Goal: Browse casually: Explore the website without a specific task or goal

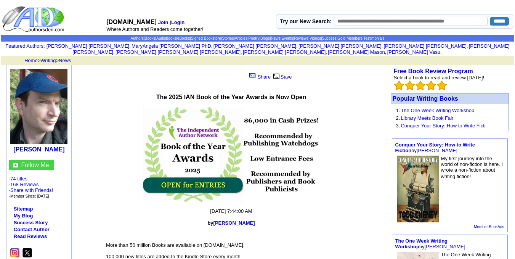
click at [128, 184] on p at bounding box center [231, 154] width 319 height 95
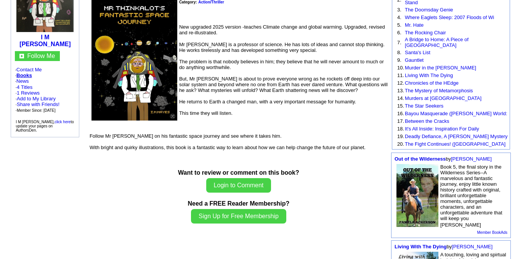
scroll to position [152, 0]
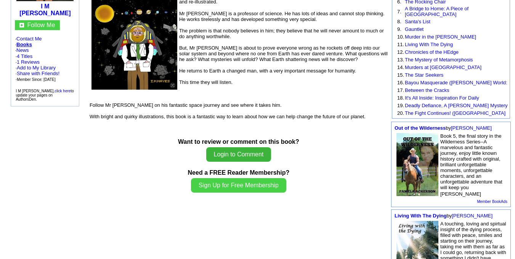
click at [256, 147] on button "Login to Comment" at bounding box center [238, 154] width 65 height 14
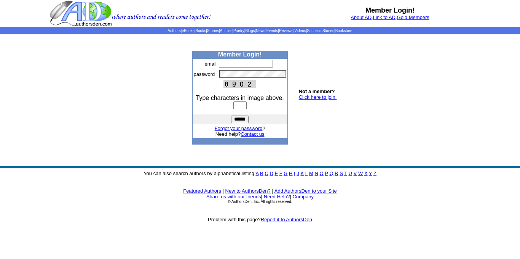
click at [240, 64] on input "text" at bounding box center [246, 64] width 54 height 8
type input "*"
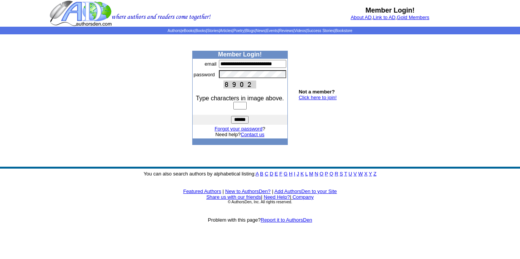
type input "**********"
click at [247, 109] on input "text" at bounding box center [240, 106] width 13 height 8
type input "****"
click at [243, 118] on input "******" at bounding box center [240, 120] width 18 height 8
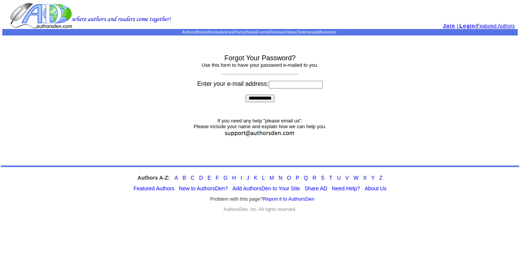
click at [282, 85] on input at bounding box center [296, 85] width 54 height 8
type input "**********"
click at [267, 101] on input "**********" at bounding box center [260, 98] width 29 height 8
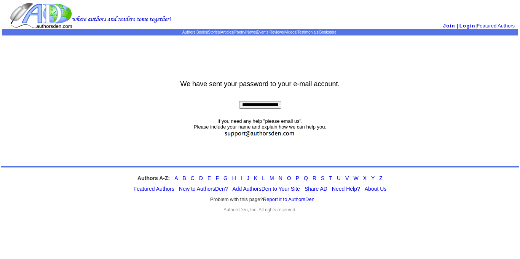
click at [247, 105] on input "**********" at bounding box center [260, 105] width 42 height 8
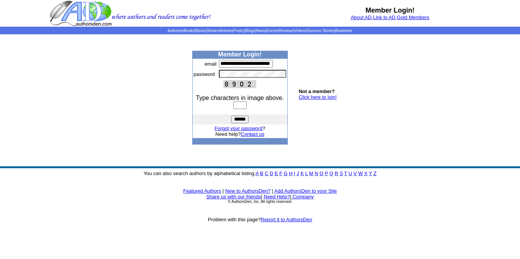
scroll to position [0, 2]
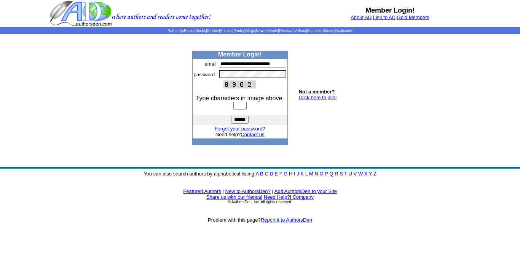
type input "**********"
click at [234, 103] on input "text" at bounding box center [240, 106] width 13 height 8
type input "****"
click at [237, 117] on input "******" at bounding box center [240, 120] width 18 height 8
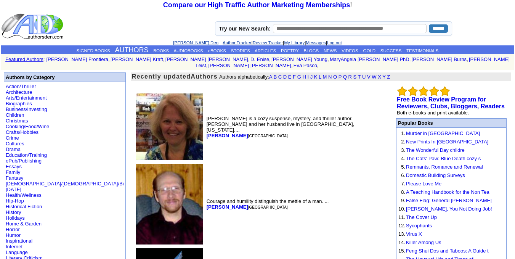
click at [232, 162] on td "Courage and humility distinguish the mettle of a man. ... [PERSON_NAME][GEOGRAP…" at bounding box center [296, 203] width 183 height 83
click at [28, 238] on link "Inspirational" at bounding box center [19, 241] width 27 height 6
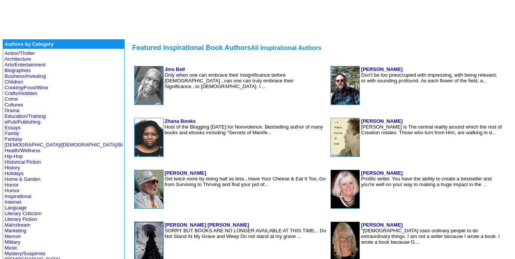
scroll to position [137, 0]
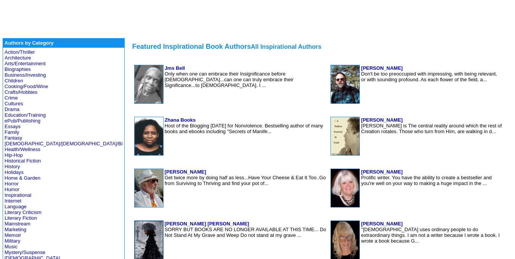
click at [165, 175] on font "Get twice more by doing half as less...Have Your Cheese & Eat It Too..Go from S…" at bounding box center [245, 180] width 161 height 11
click at [165, 172] on b "William Cottringer" at bounding box center [186, 172] width 42 height 6
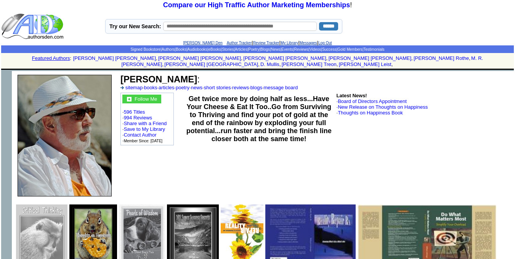
click at [224, 176] on td "[PERSON_NAME] : sitemap · books · articles · poetry · news · short stories · re…" at bounding box center [315, 135] width 396 height 129
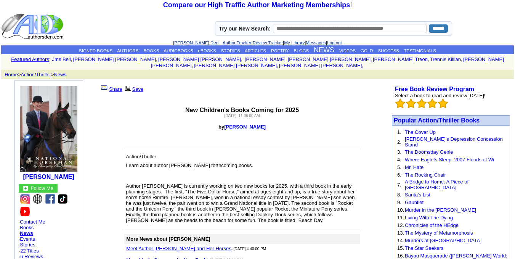
click at [50, 195] on img at bounding box center [50, 199] width 10 height 10
click at [169, 175] on td "Author Ellen F. Feld is currently working on two new books for 2025, with a thi…" at bounding box center [241, 197] width 235 height 55
click at [250, 124] on link "Ellen F. Feld" at bounding box center [245, 127] width 42 height 6
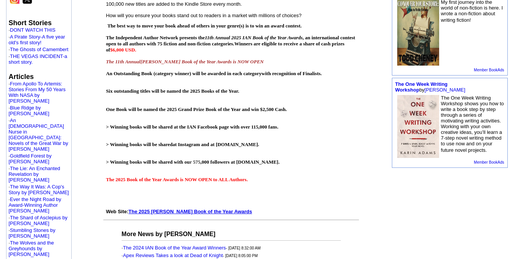
scroll to position [213, 0]
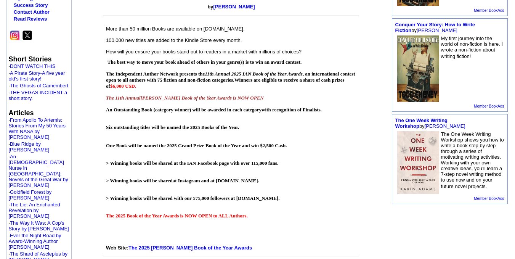
click at [10, 36] on link at bounding box center [14, 39] width 13 height 6
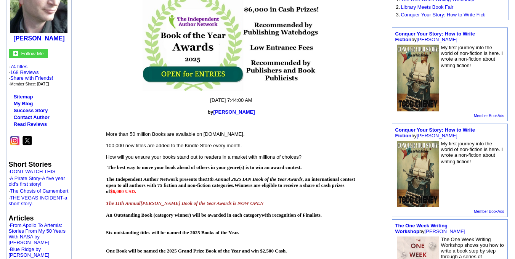
scroll to position [61, 0]
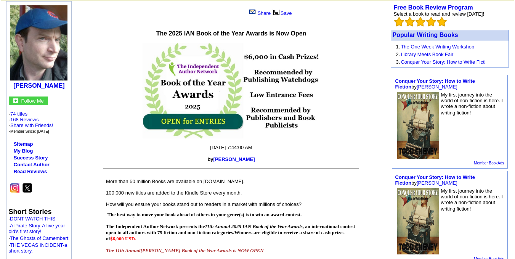
click at [26, 187] on img at bounding box center [27, 188] width 10 height 10
drag, startPoint x: 11, startPoint y: 84, endPoint x: 62, endPoint y: 87, distance: 51.5
click at [62, 87] on center "William R. Potter" at bounding box center [38, 46] width 61 height 86
copy b "William R. Potter"
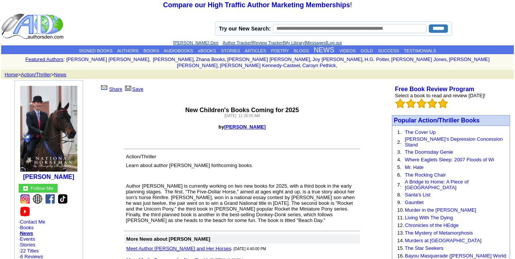
click at [263, 188] on p "Author [PERSON_NAME] is currently working on two new books for 2025, with a thi…" at bounding box center [242, 203] width 232 height 40
drag, startPoint x: 231, startPoint y: 119, endPoint x: 261, endPoint y: 121, distance: 30.5
click at [261, 124] on p "by Ellen F. Feld" at bounding box center [242, 127] width 294 height 6
copy font "Ellen F. Feld"
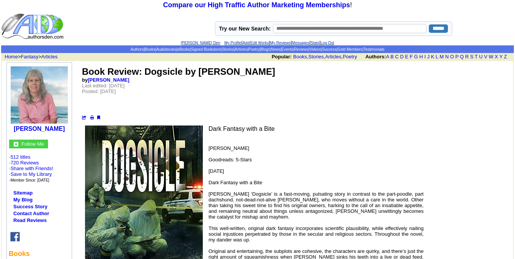
click at [275, 150] on p "Eva Pasco Goodreads: 5-Stars January 25, 2025 Dark Fantasy with a Bite Robert C…" at bounding box center [251, 205] width 344 height 120
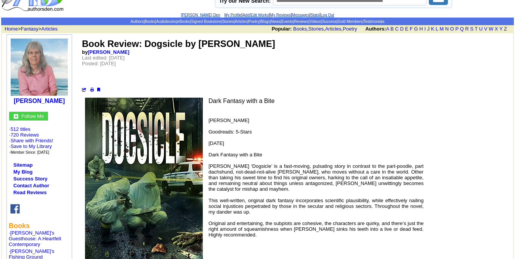
scroll to position [15, 0]
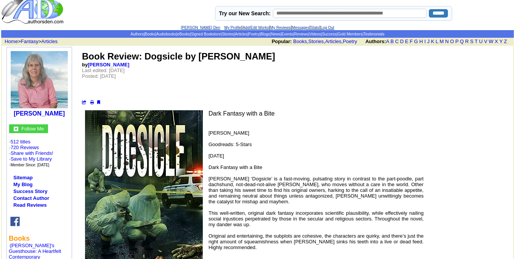
click at [15, 220] on img at bounding box center [15, 221] width 10 height 10
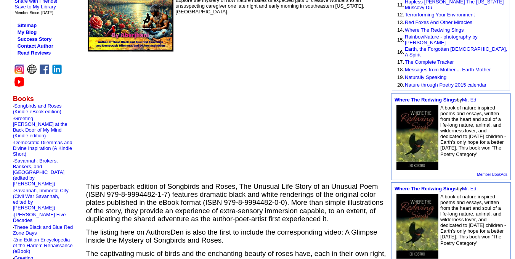
scroll to position [183, 0]
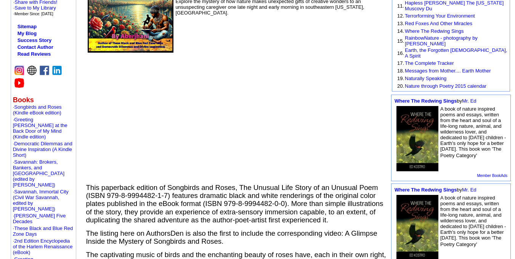
click at [44, 68] on img at bounding box center [45, 71] width 10 height 10
click at [58, 69] on img at bounding box center [57, 71] width 10 height 10
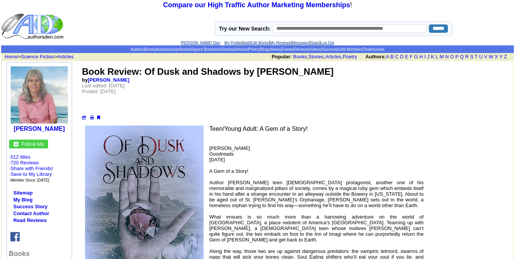
click at [280, 165] on p "[PERSON_NAME] Goodreads [DATE] A Gem of a Story! Author [PERSON_NAME] teen [DEM…" at bounding box center [251, 228] width 344 height 166
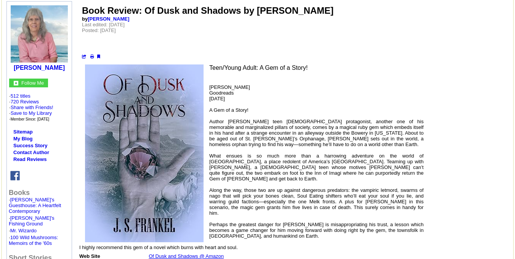
scroll to position [46, 0]
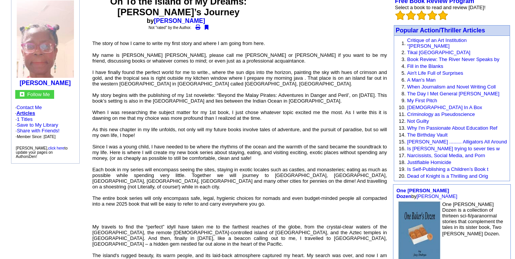
scroll to position [91, 0]
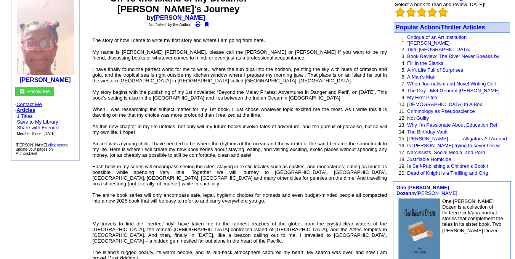
click at [36, 106] on link "Contact Me" at bounding box center [28, 104] width 25 height 6
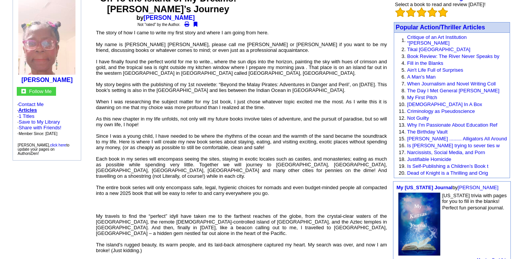
scroll to position [91, 0]
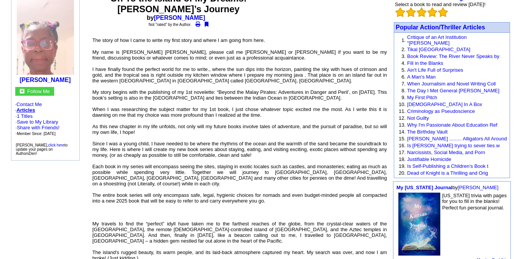
click at [181, 62] on font "My name is [PERSON_NAME] [PERSON_NAME], please call me [PERSON_NAME] or [PERSON…" at bounding box center [239, 217] width 295 height 337
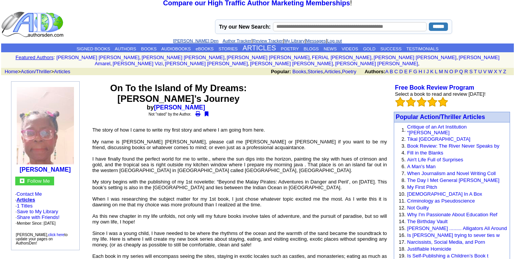
scroll to position [0, 0]
